Goal: Navigation & Orientation: Understand site structure

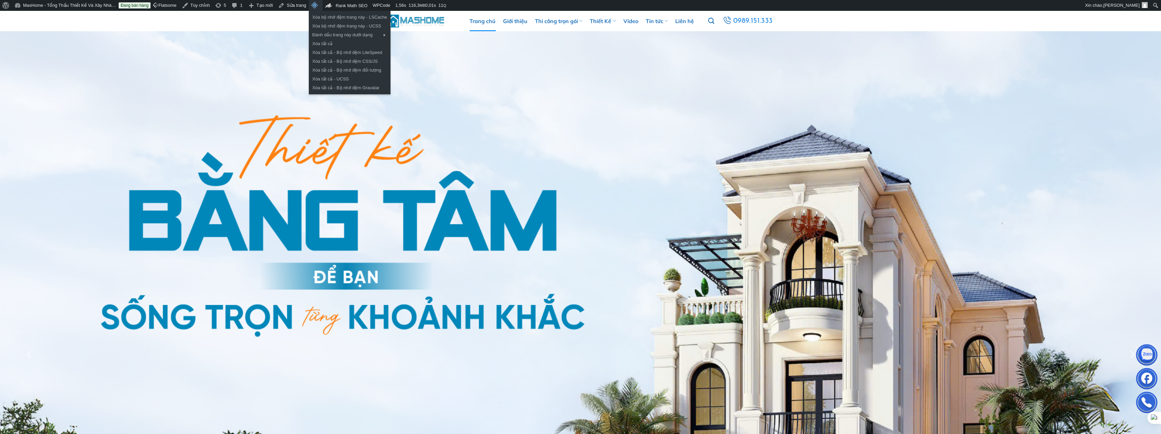
click at [312, 5] on span "Thanh công cụ" at bounding box center [314, 5] width 7 height 10
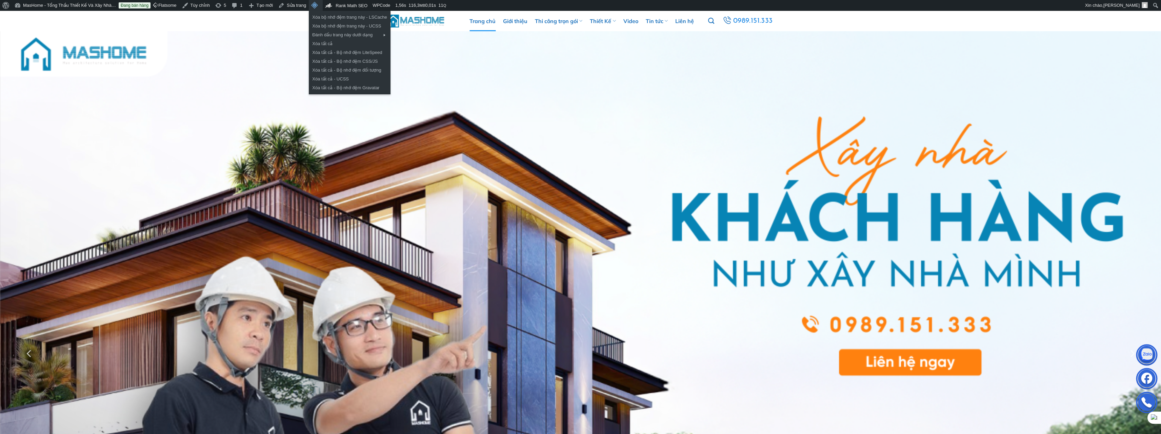
click at [311, 6] on span "Thanh công cụ" at bounding box center [314, 5] width 7 height 10
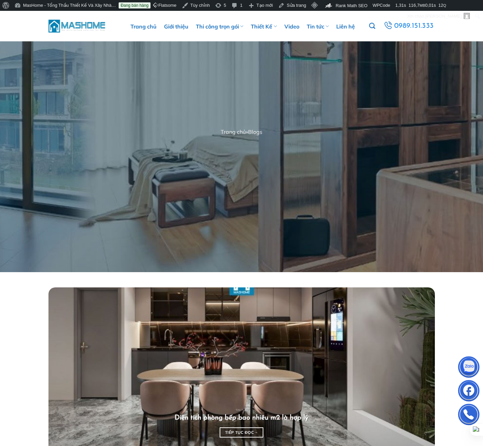
click at [77, 25] on img at bounding box center [77, 26] width 58 height 15
